Goal: Task Accomplishment & Management: Manage account settings

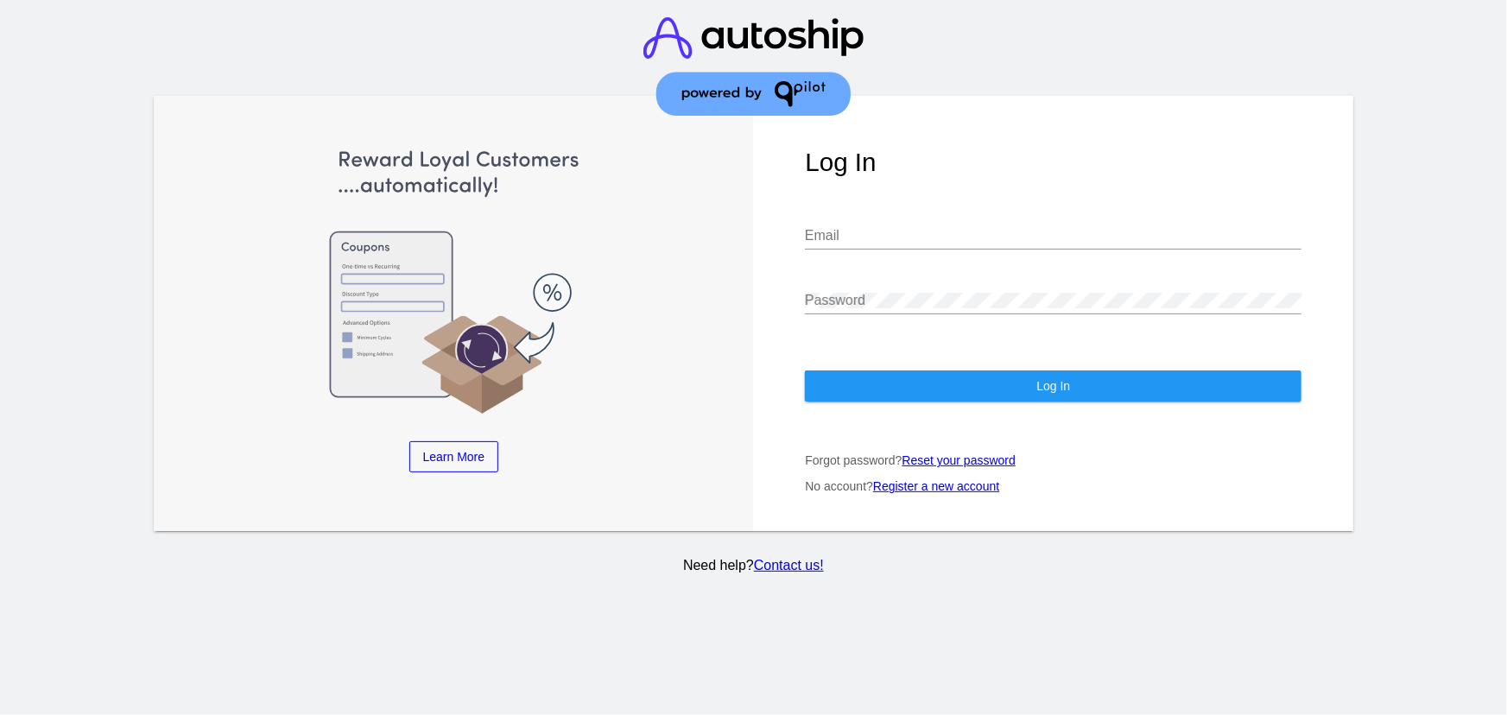
type input "[EMAIL_ADDRESS][DOMAIN_NAME]"
click at [880, 373] on button "Log In" at bounding box center [1053, 386] width 497 height 31
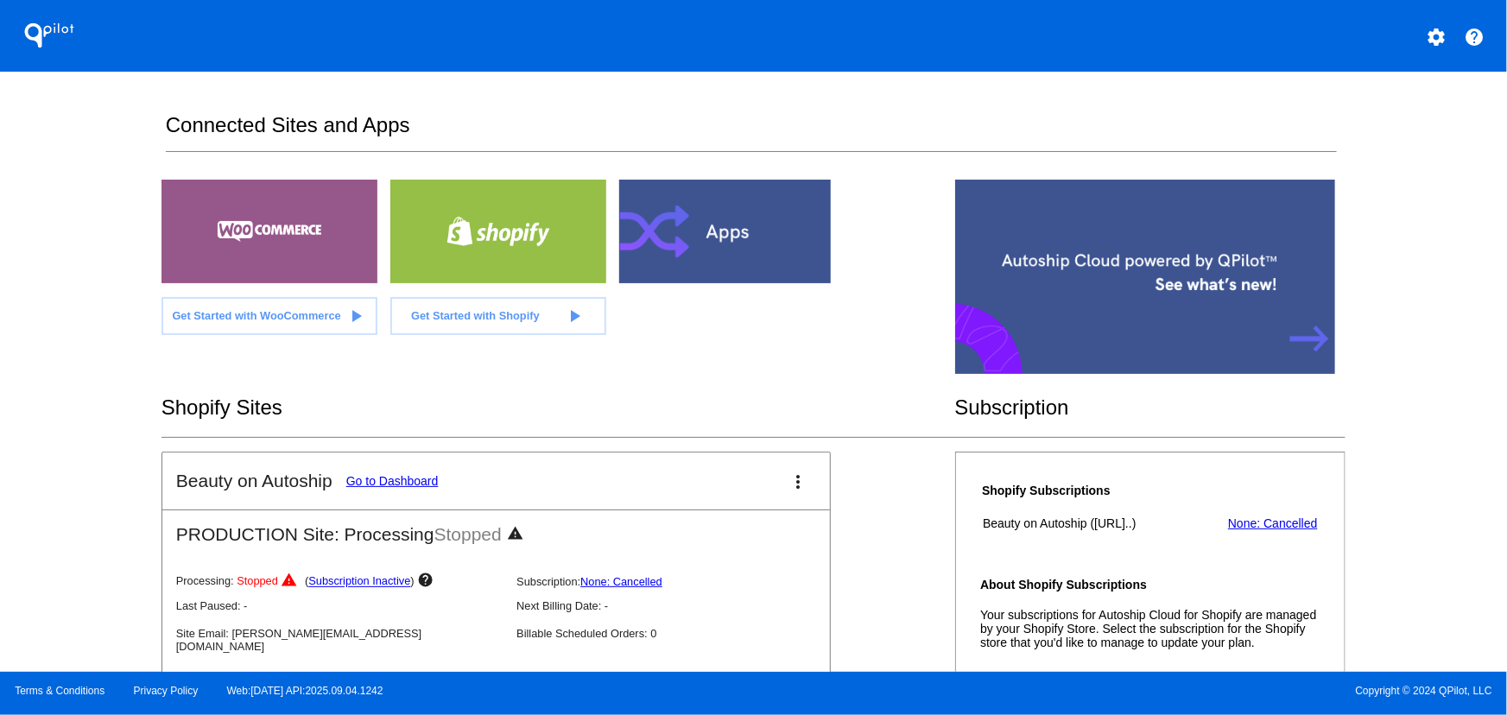
click at [789, 482] on mat-icon "more_vert" at bounding box center [799, 482] width 21 height 21
click at [716, 488] on span "dashboard" at bounding box center [726, 490] width 66 height 15
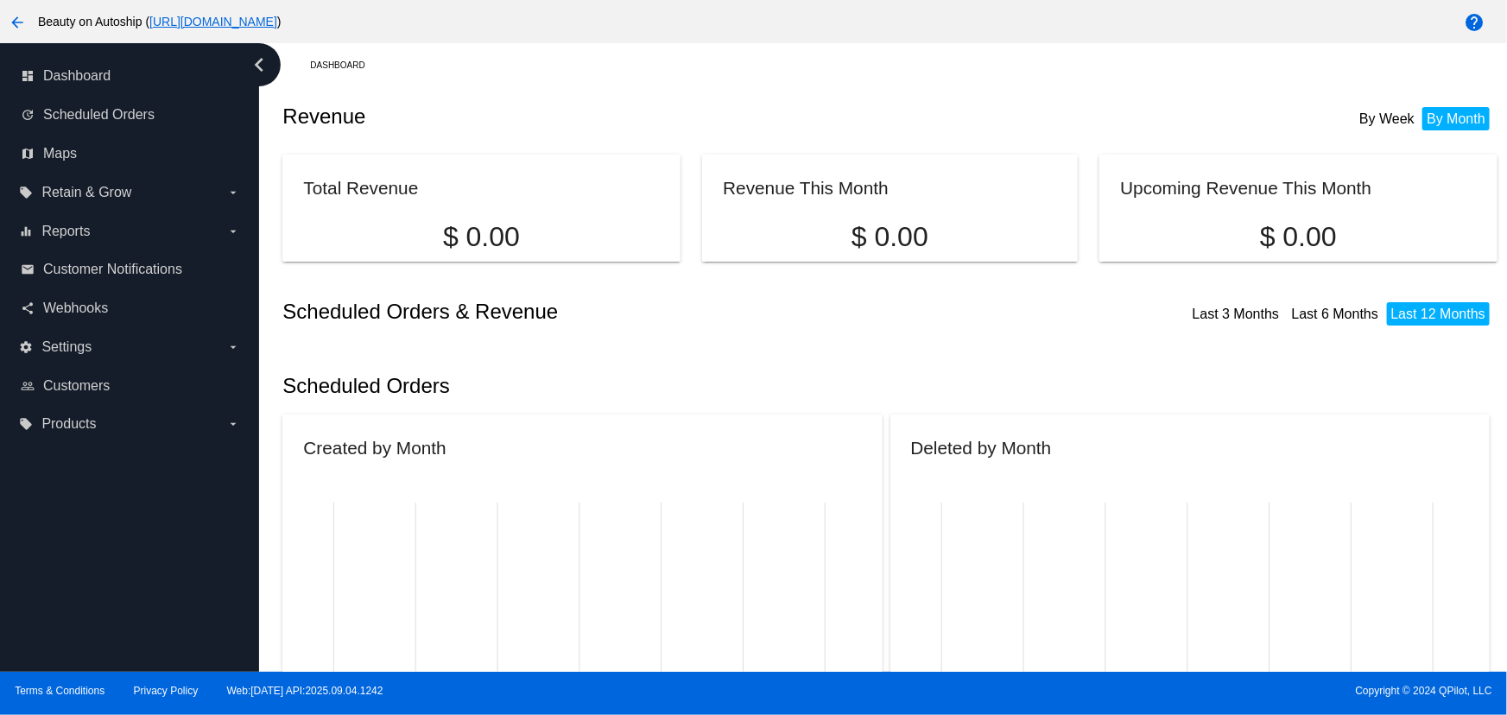
click at [82, 349] on span "Settings" at bounding box center [66, 347] width 50 height 16
click at [0, 0] on input "settings Settings arrow_drop_down" at bounding box center [0, 0] width 0 height 0
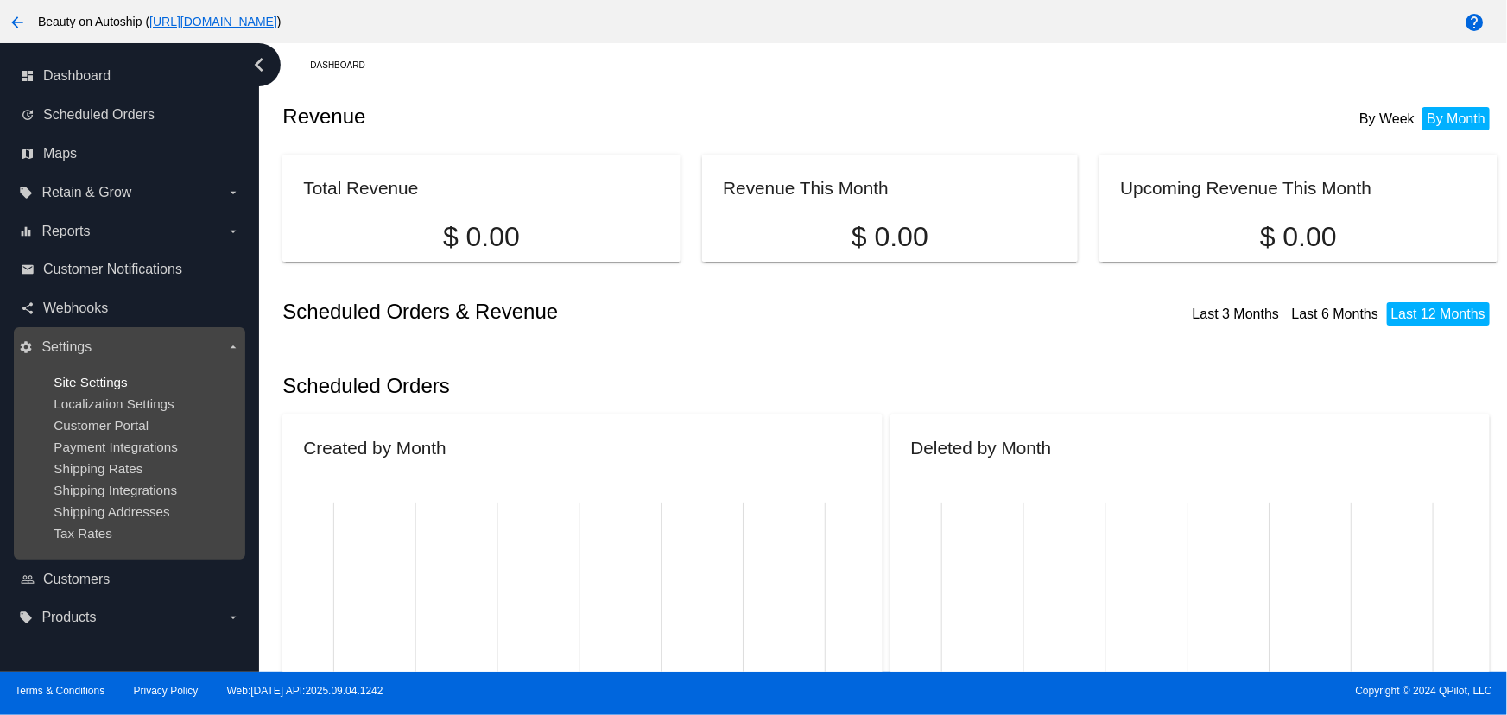
click at [86, 377] on span "Site Settings" at bounding box center [90, 382] width 73 height 15
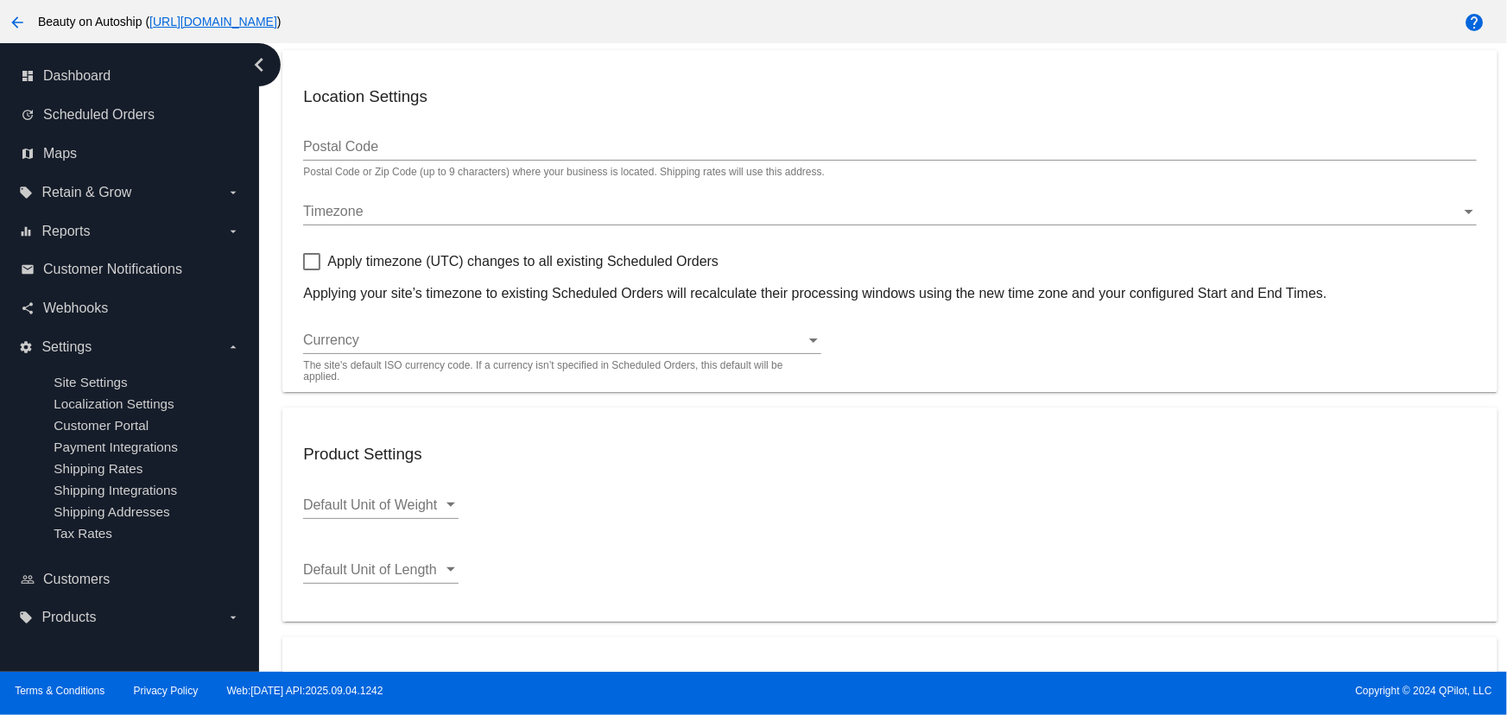
scroll to position [103, 0]
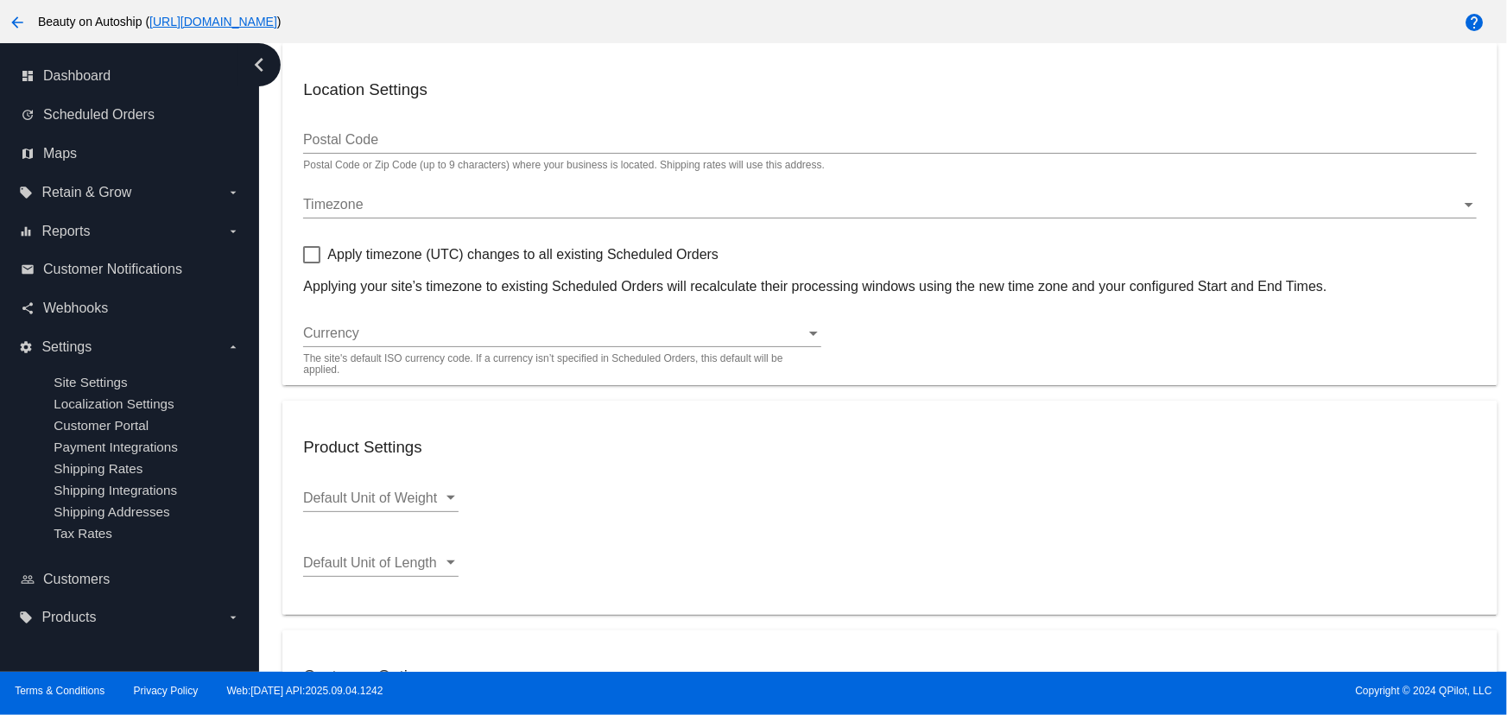
type input "80126"
type input "18:00"
click at [352, 195] on div "Timezone Timezone" at bounding box center [889, 199] width 1173 height 39
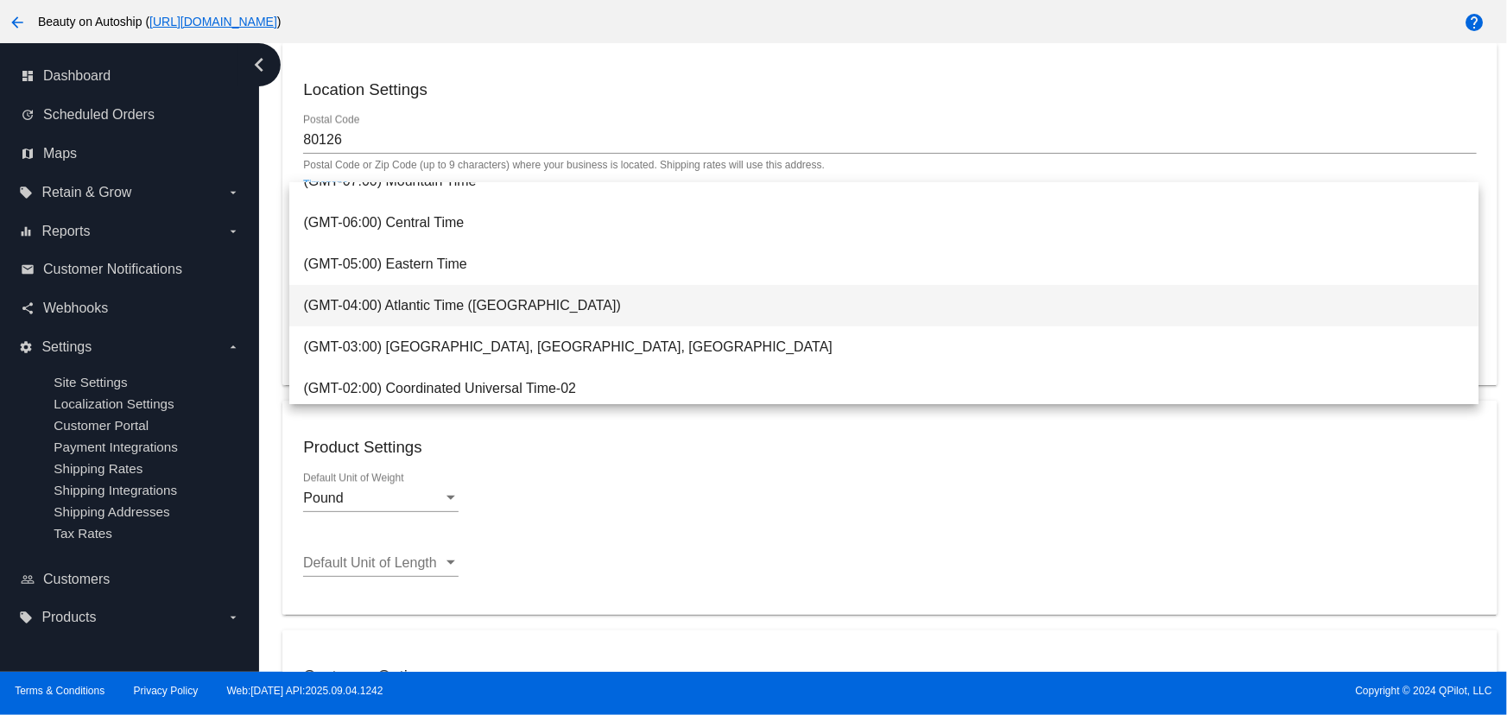
scroll to position [231, 0]
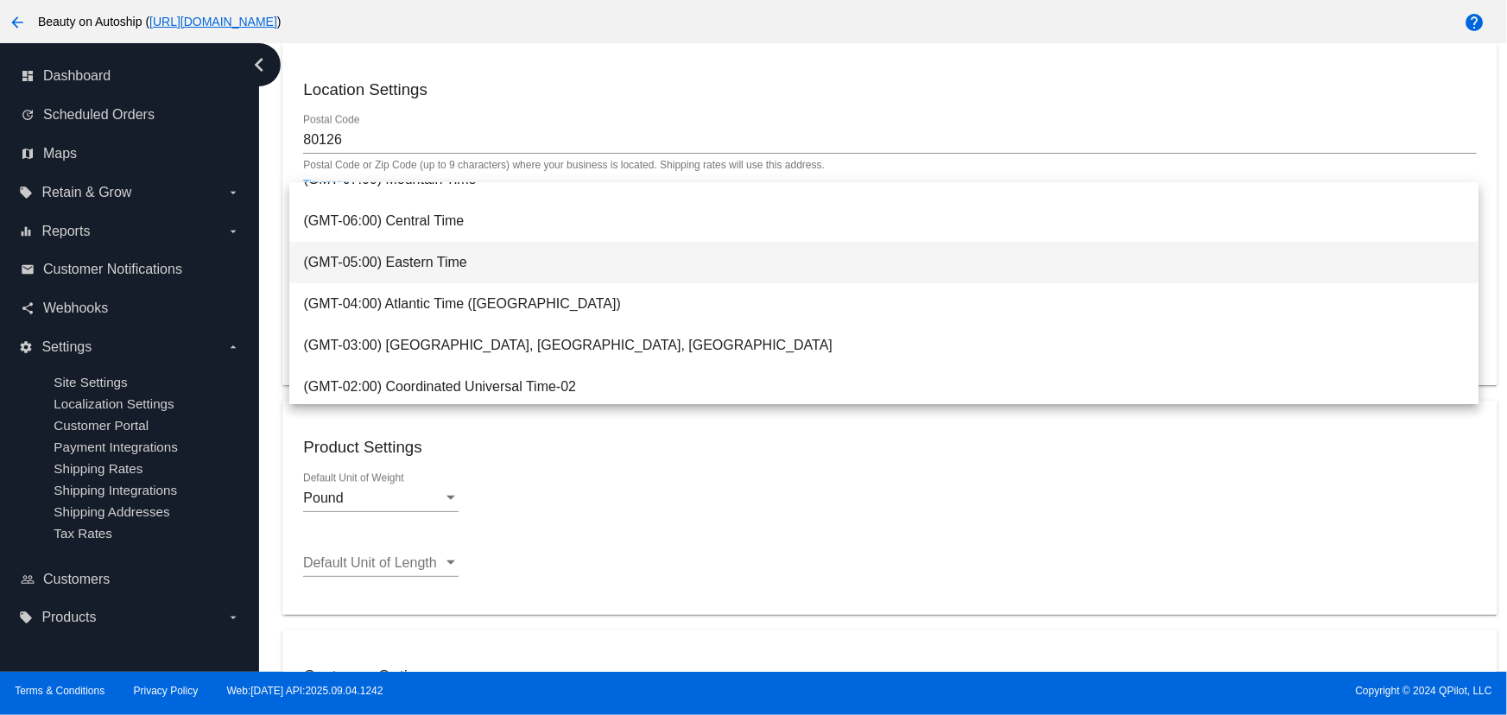
click at [433, 259] on span "(GMT-05:00) Eastern Time" at bounding box center [884, 262] width 1162 height 41
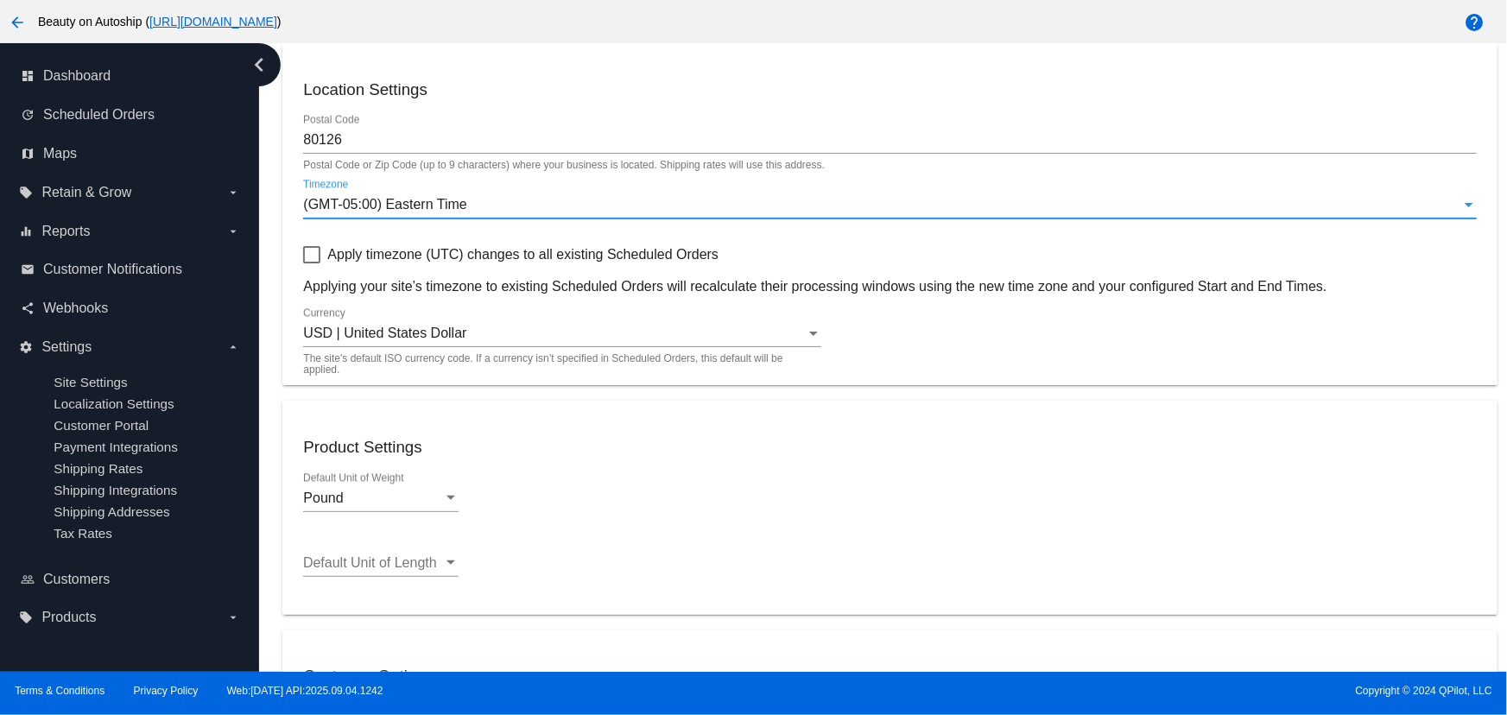
click at [368, 203] on span "(GMT-05:00) Eastern Time" at bounding box center [384, 204] width 163 height 15
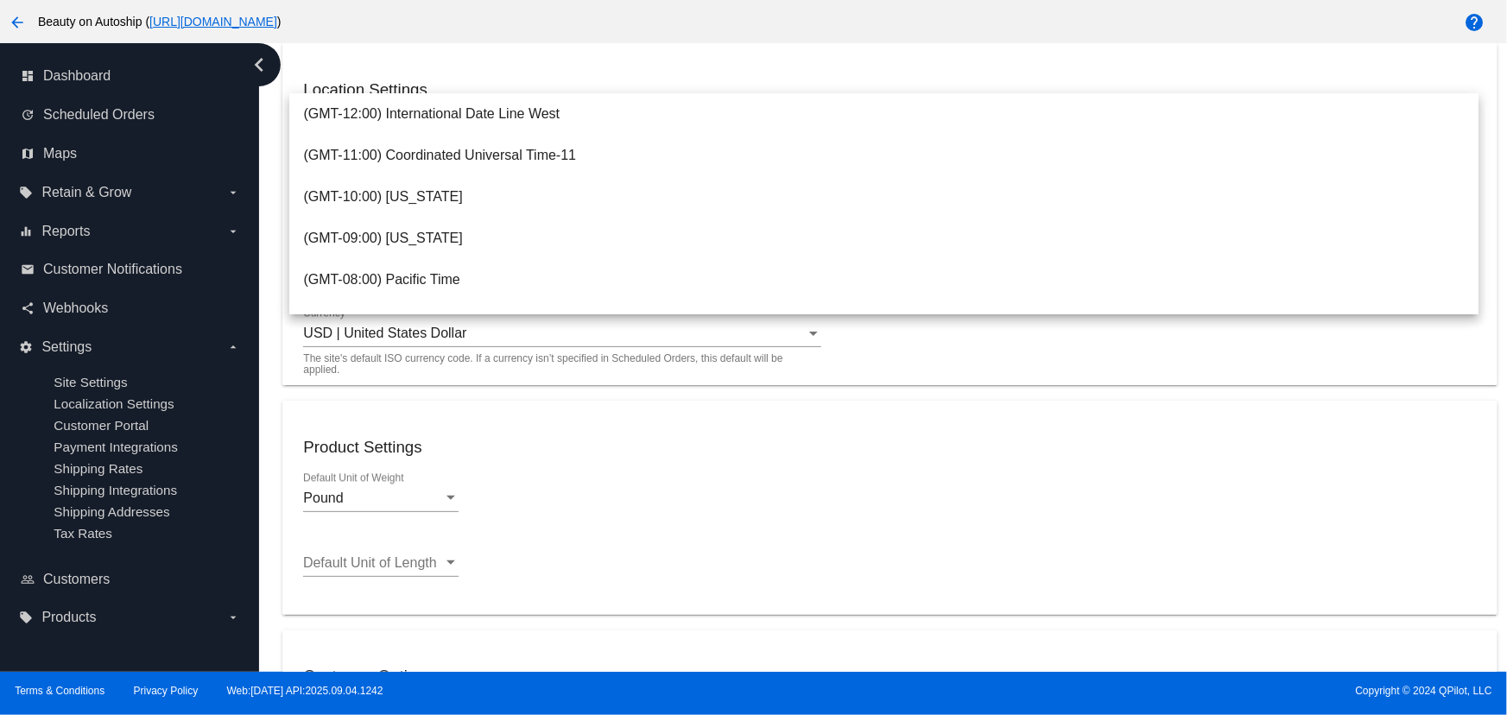
scroll to position [200, 0]
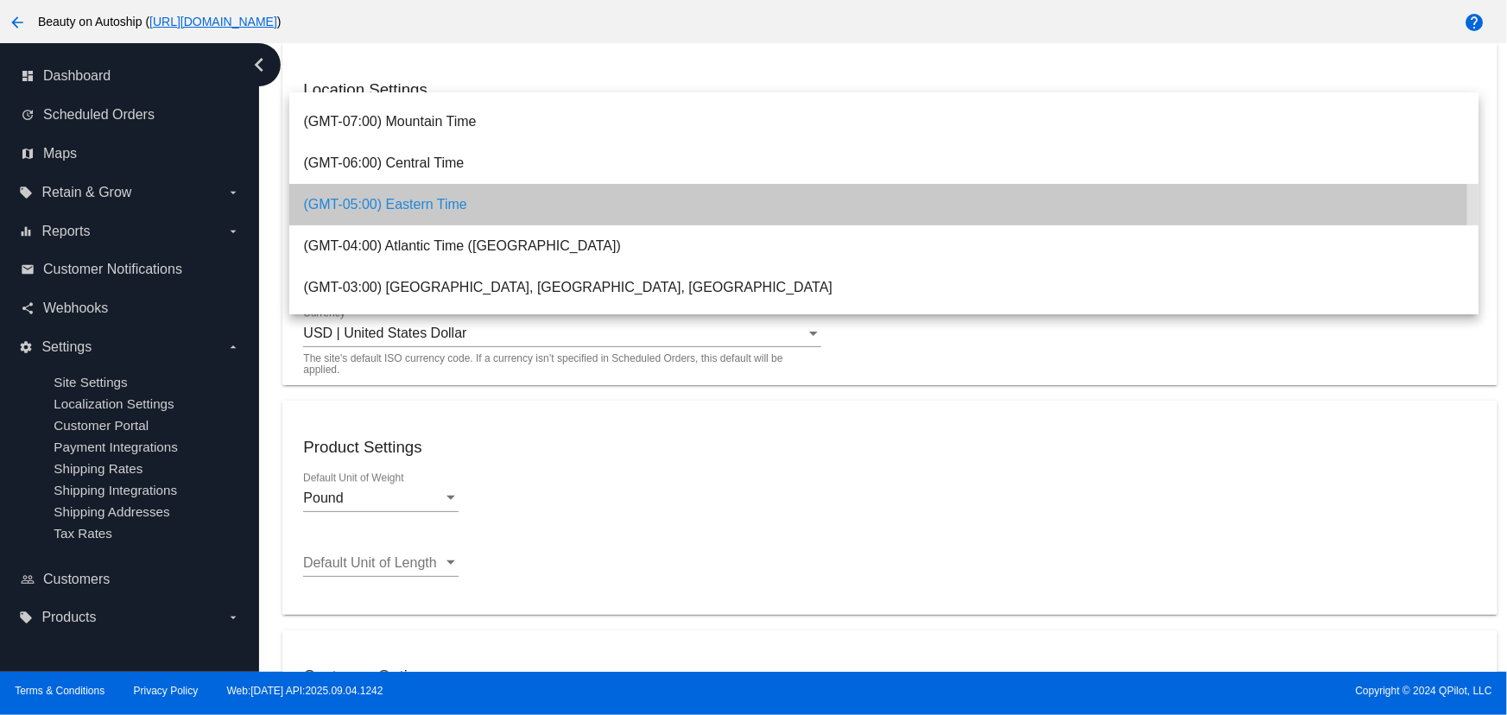
click at [383, 203] on span "(GMT-05:00) Eastern Time" at bounding box center [884, 204] width 1162 height 41
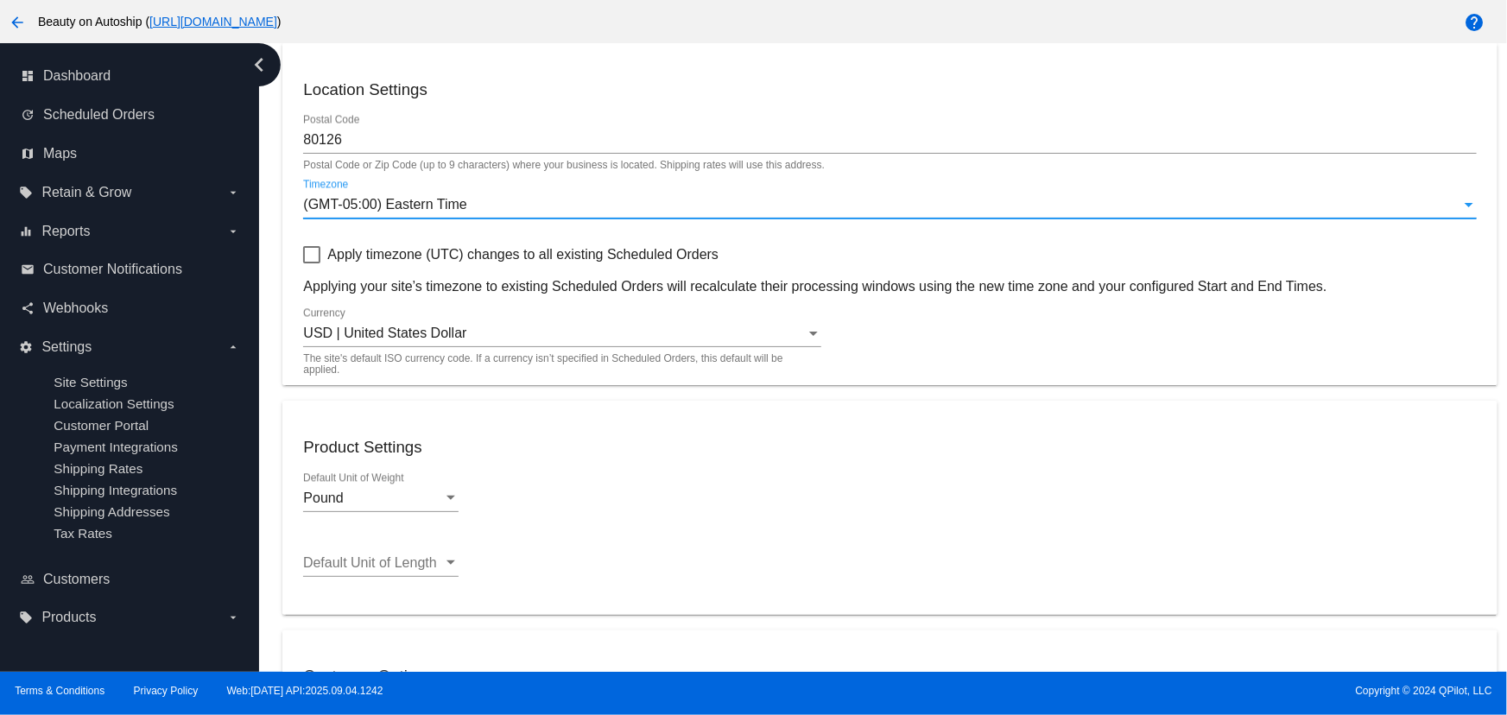
scroll to position [63, 0]
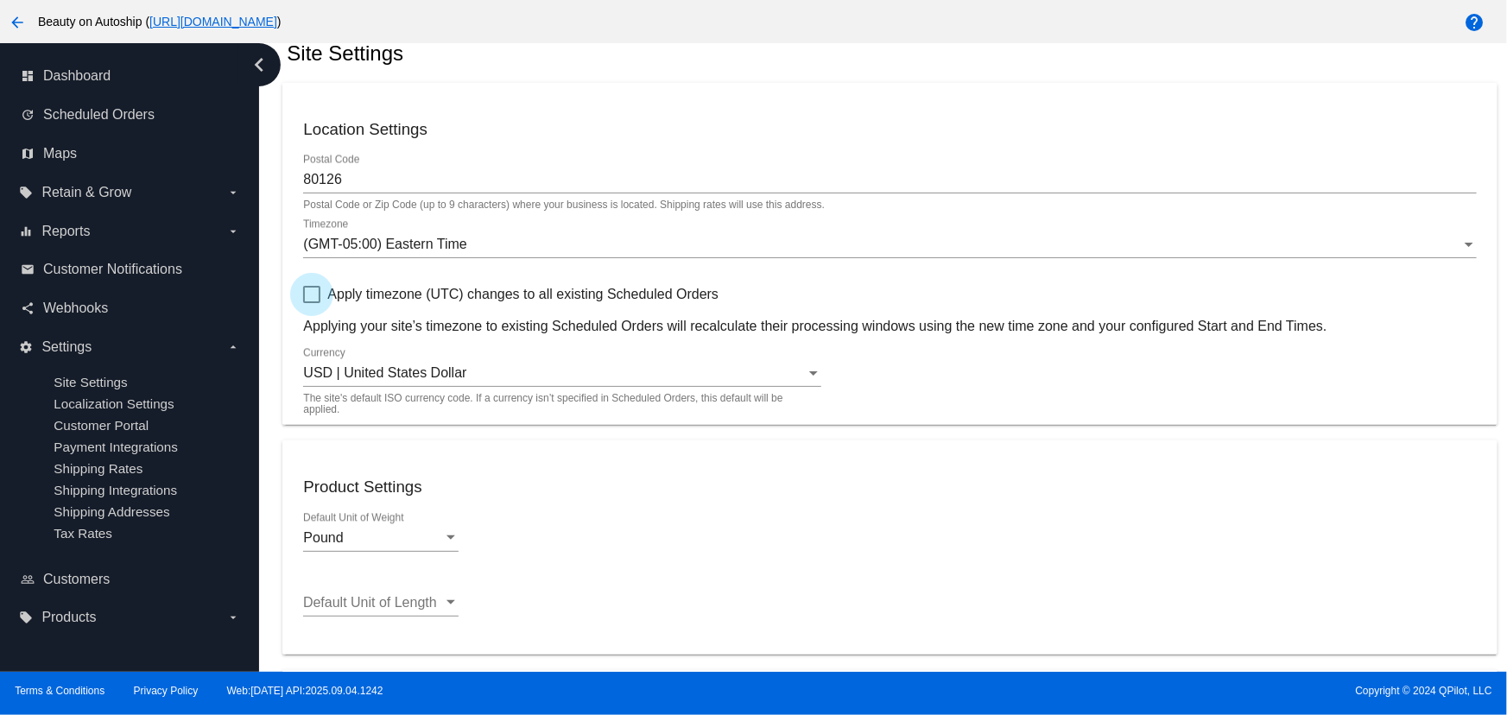
click at [321, 296] on label "Apply timezone (UTC) changes to all existing Scheduled Orders" at bounding box center [510, 294] width 415 height 21
click at [312, 303] on input "Apply timezone (UTC) changes to all existing Scheduled Orders" at bounding box center [311, 303] width 1 height 1
checkbox input "true"
drag, startPoint x: 777, startPoint y: 294, endPoint x: 322, endPoint y: 289, distance: 454.4
click at [322, 288] on div "Apply timezone (UTC) changes to all existing Scheduled Orders Applying your sit…" at bounding box center [889, 309] width 1173 height 50
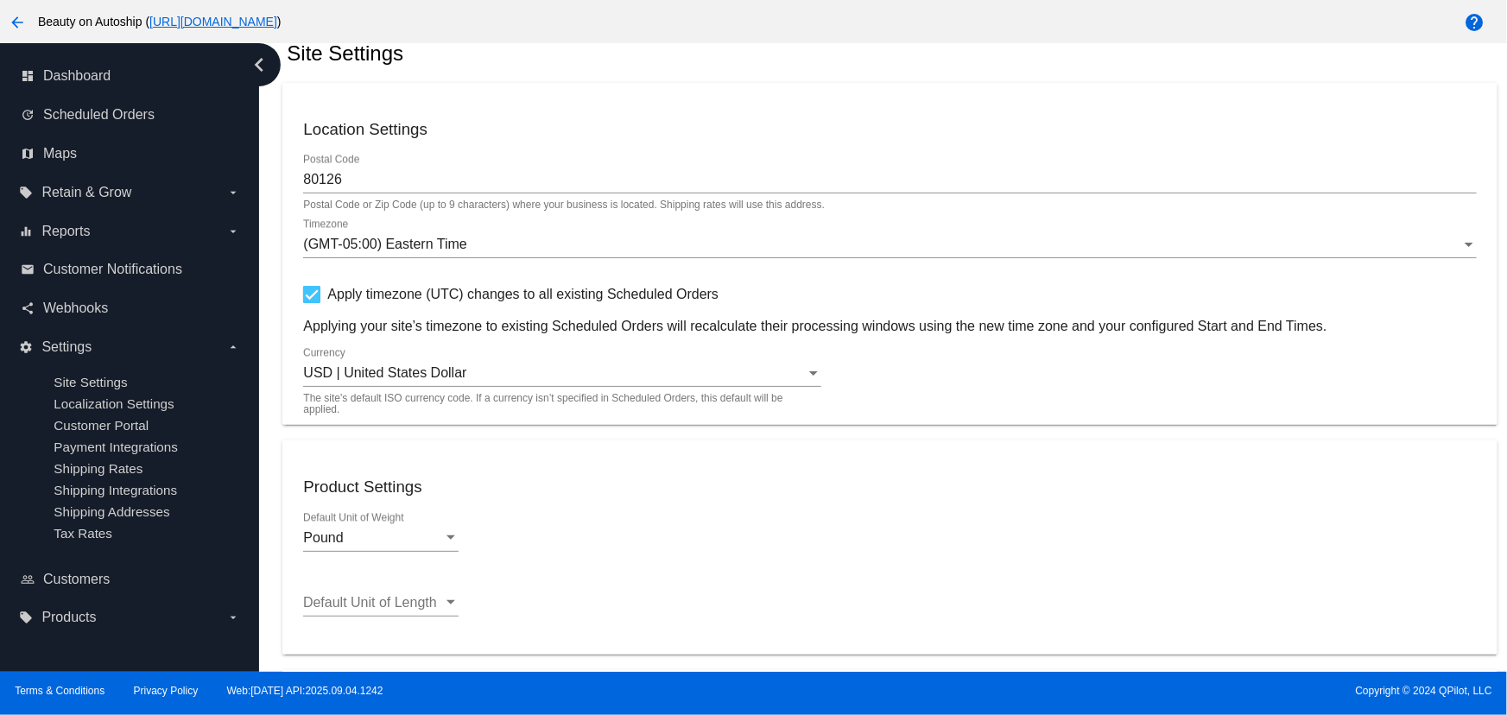
copy label "Apply timezone (UTC) changes to all existing Scheduled Orders"
click at [713, 439] on div "Location Settings 80126 Postal Code Postal Code or Zip Code (up to 9 characters…" at bounding box center [889, 645] width 1215 height 1125
